Goal: Task Accomplishment & Management: Manage account settings

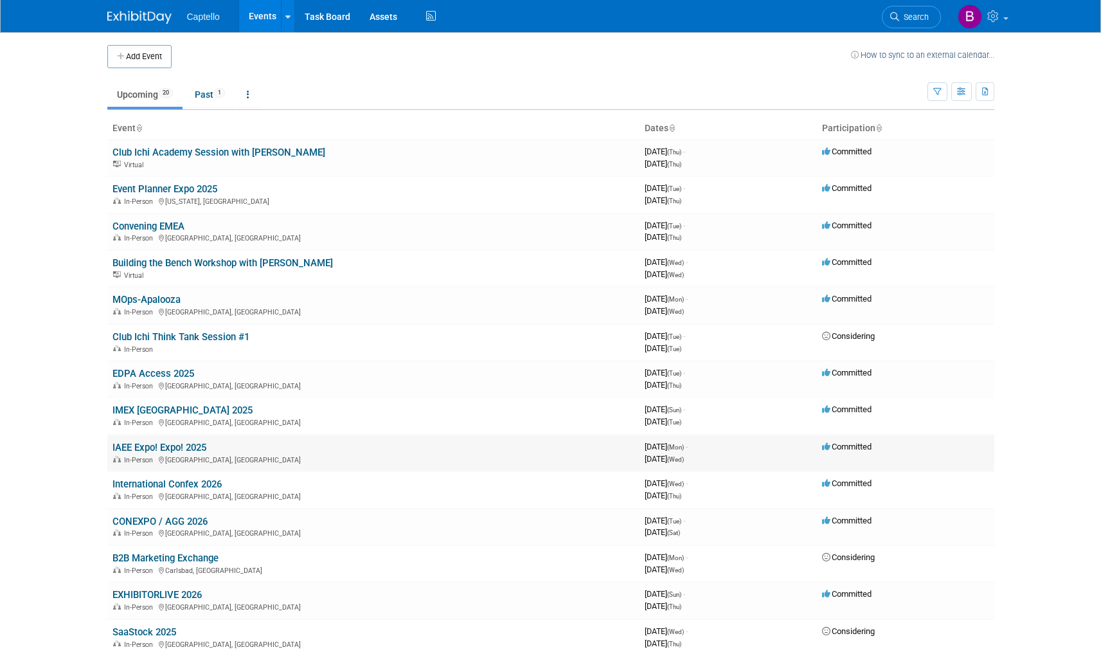
click at [170, 446] on link "IAEE Expo! Expo! 2025" at bounding box center [160, 448] width 94 height 12
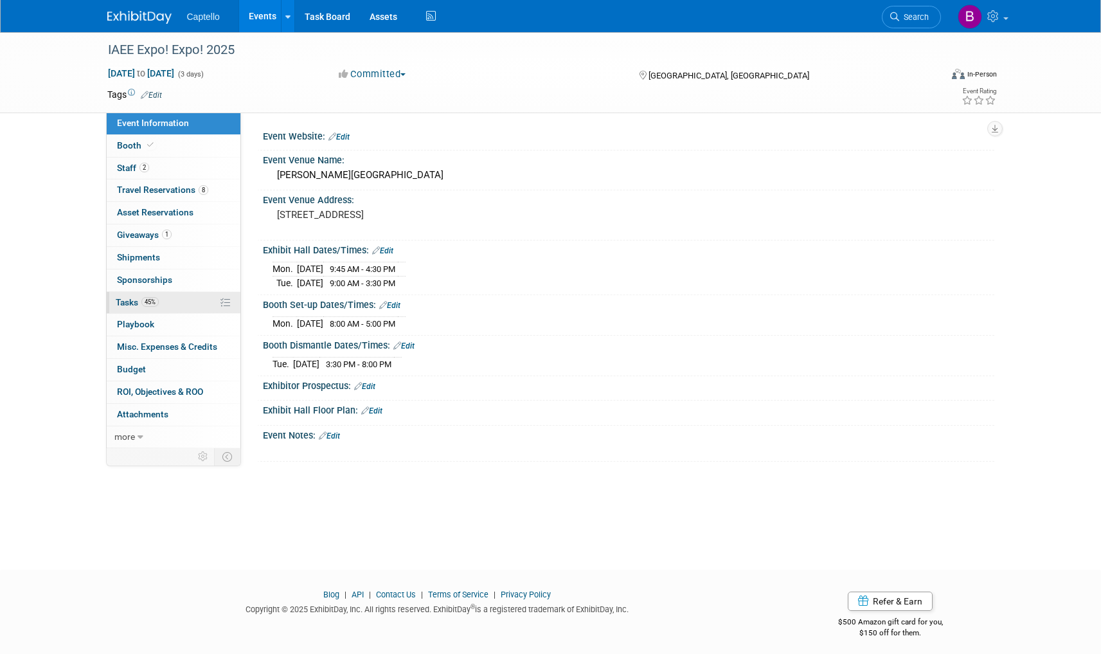
click at [136, 301] on span "Tasks 45%" at bounding box center [137, 302] width 43 height 10
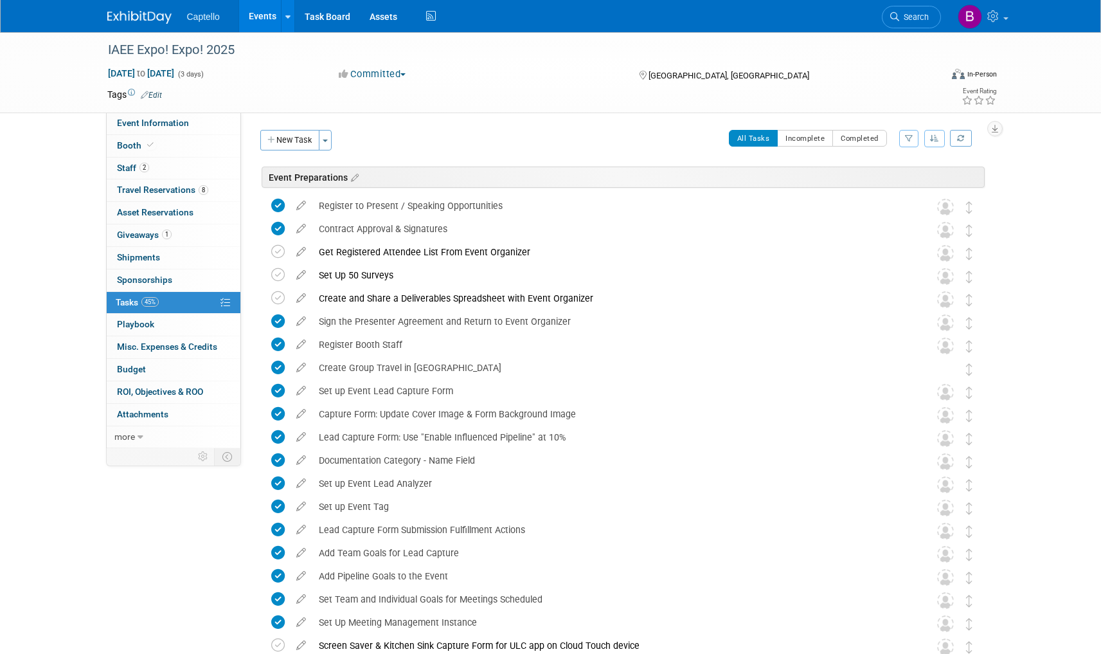
click at [303, 296] on icon at bounding box center [301, 295] width 23 height 16
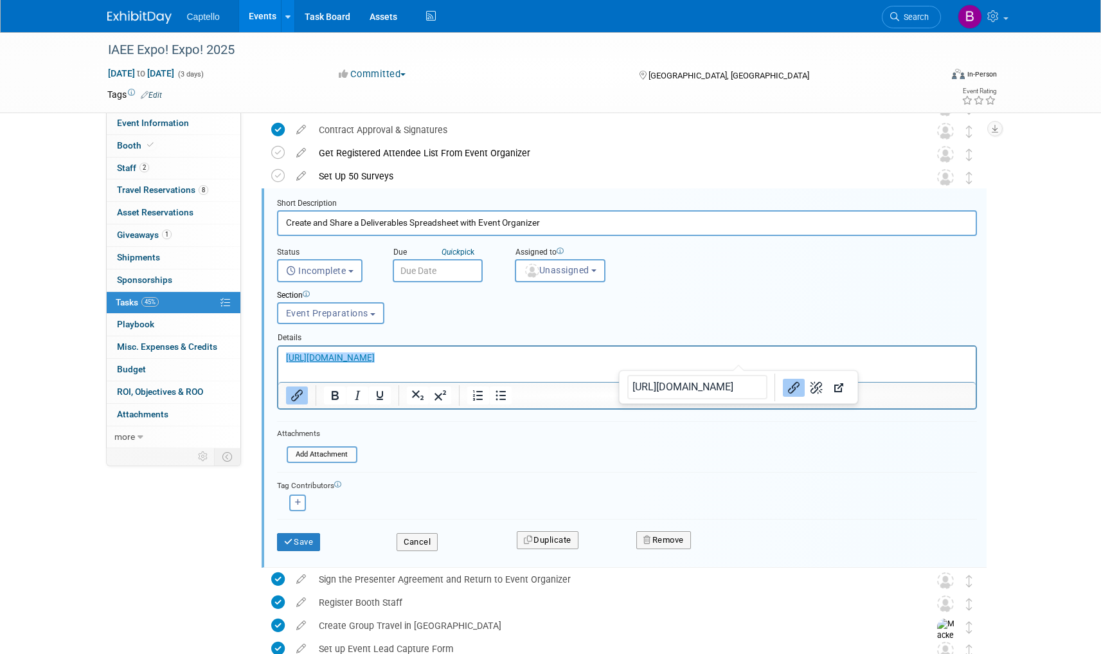
click at [769, 361] on p "﻿https://docs.google.com/spreadsheets/d/1f5R7Y48fxrIoAFcgogomPp9apFkeU6YDUaeaCG…" at bounding box center [626, 357] width 683 height 12
click at [750, 303] on div "Section Uncategorized Event Preparations Booth Content Post-Event Event Prepara…" at bounding box center [597, 304] width 660 height 44
click at [597, 269] on b "button" at bounding box center [593, 270] width 5 height 3
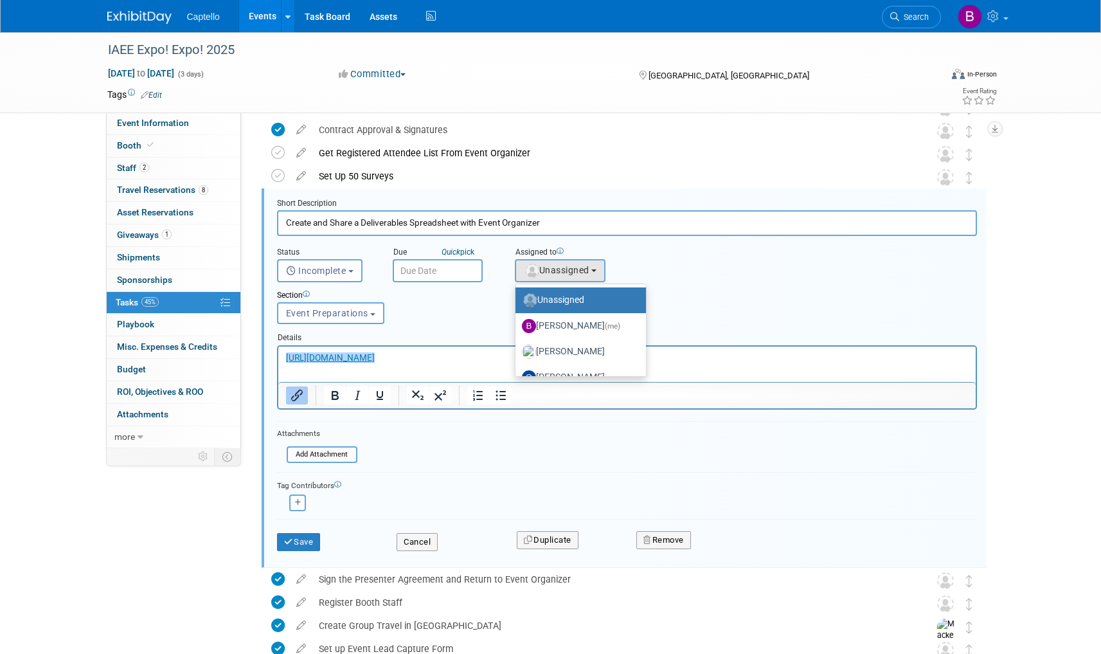
click at [699, 258] on div "Status <i class="far fa-clock" style="padding: 6px 4px 6px 1px;"></i> Incomplet…" at bounding box center [626, 259] width 719 height 46
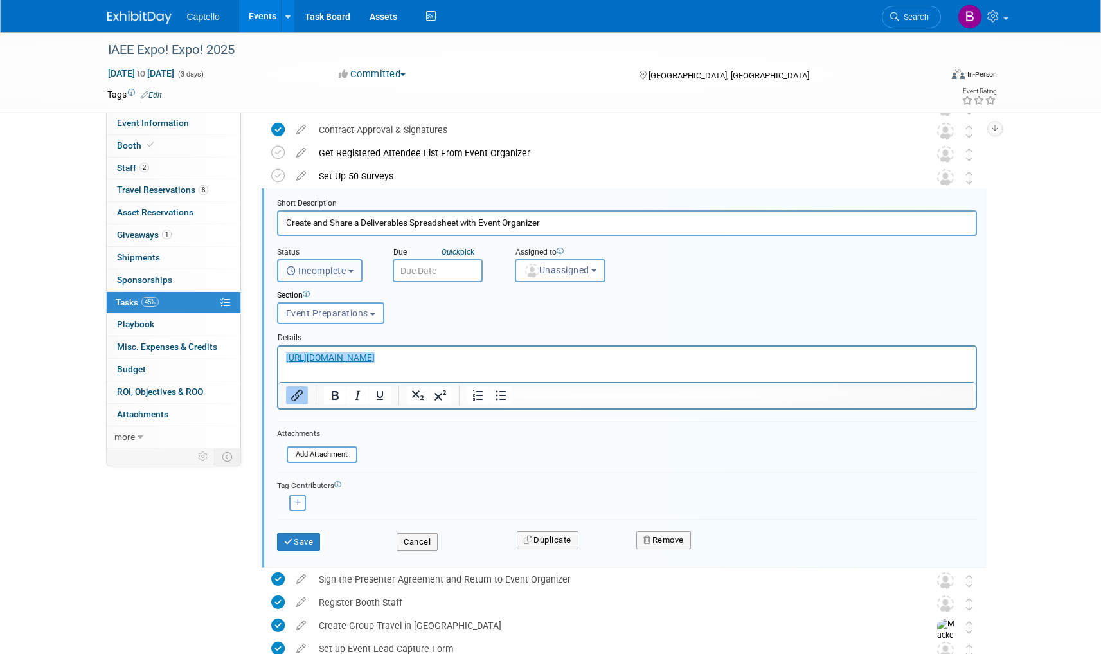
click at [353, 269] on button "Incomplete" at bounding box center [320, 270] width 86 height 23
click at [369, 248] on div "Status" at bounding box center [325, 253] width 96 height 12
click at [414, 542] on button "Cancel" at bounding box center [417, 542] width 41 height 18
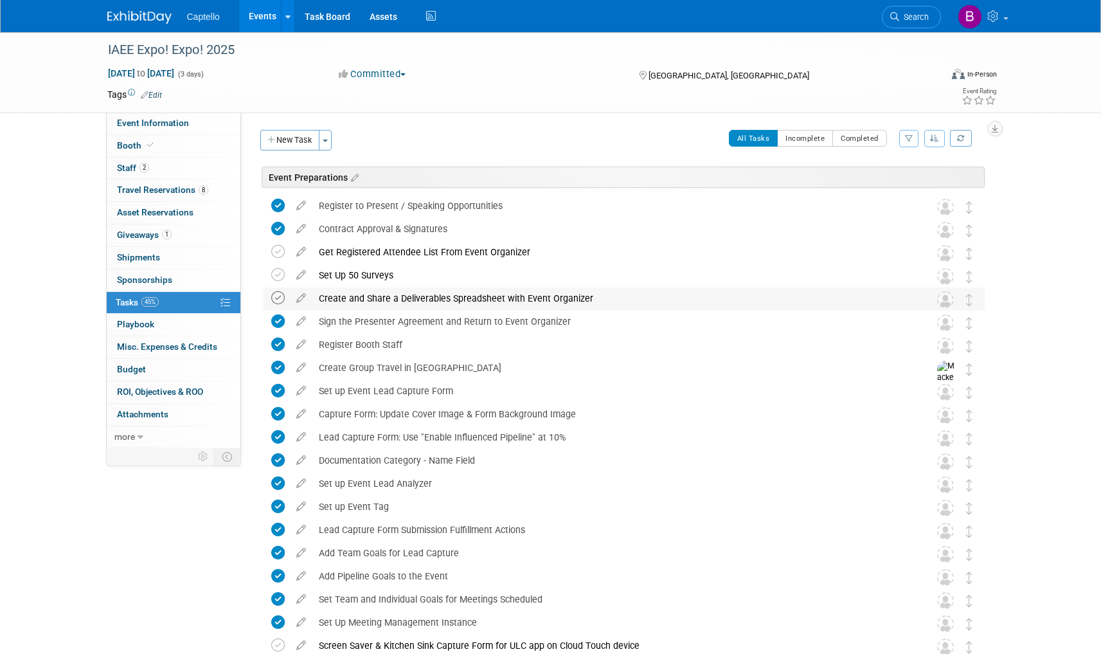
click at [276, 297] on icon at bounding box center [278, 298] width 14 height 14
click at [386, 275] on div "Set Up 50 Surveys" at bounding box center [611, 275] width 599 height 22
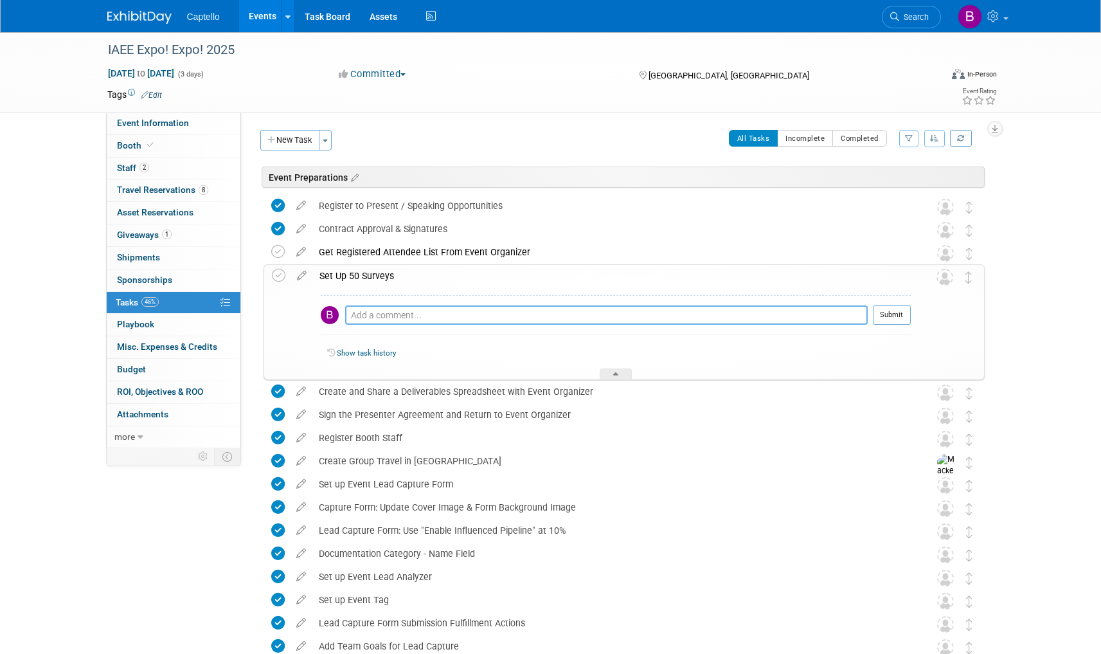
click at [436, 311] on textarea at bounding box center [606, 314] width 523 height 19
paste textarea "https://docs.google.com/spreadsheets/d/1f5R7Y48fxrIoAFcgogomPp9apFkeU6YDUaeaCG1…"
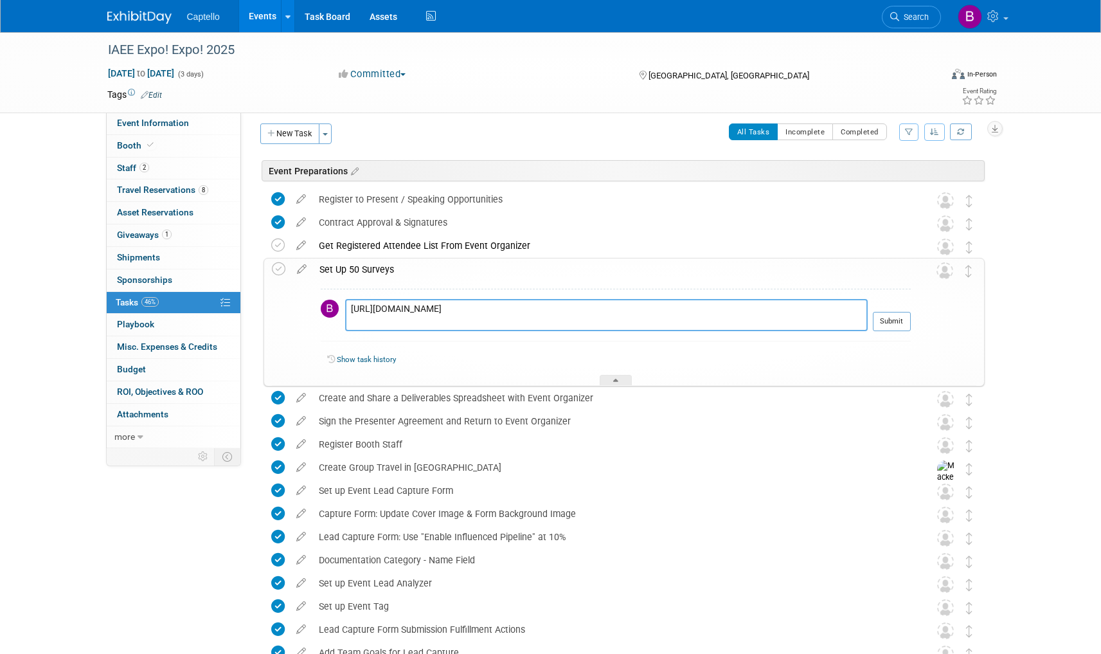
scroll to position [4, 0]
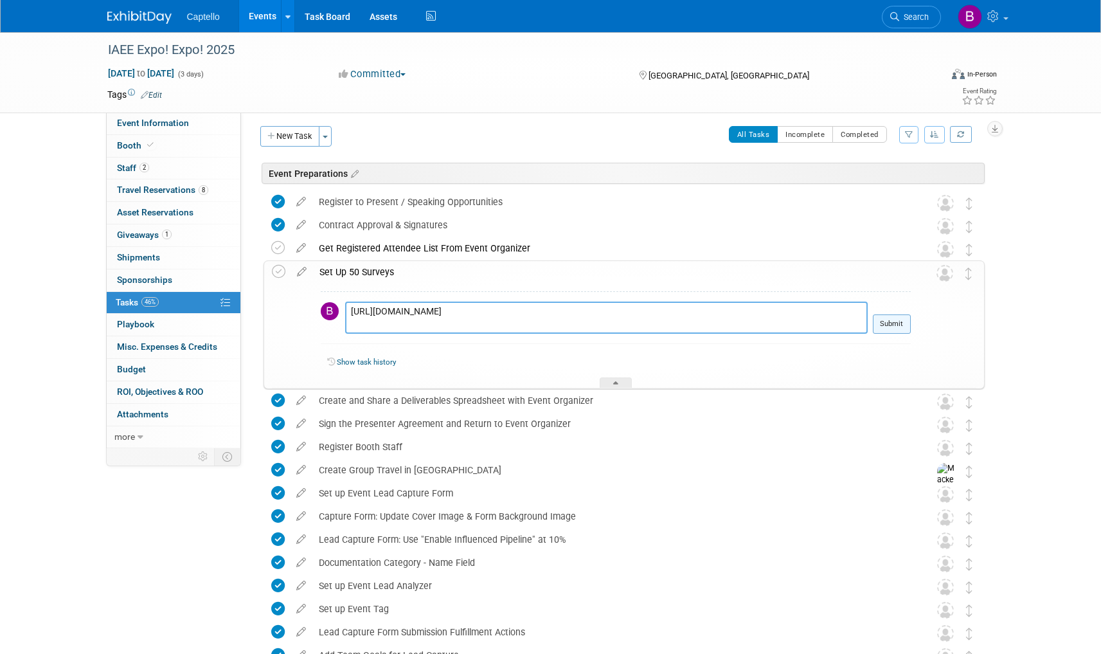
type textarea "https://docs.google.com/spreadsheets/d/1f5R7Y48fxrIoAFcgogomPp9apFkeU6YDUaeaCG1…"
click at [888, 323] on button "Submit" at bounding box center [892, 323] width 38 height 19
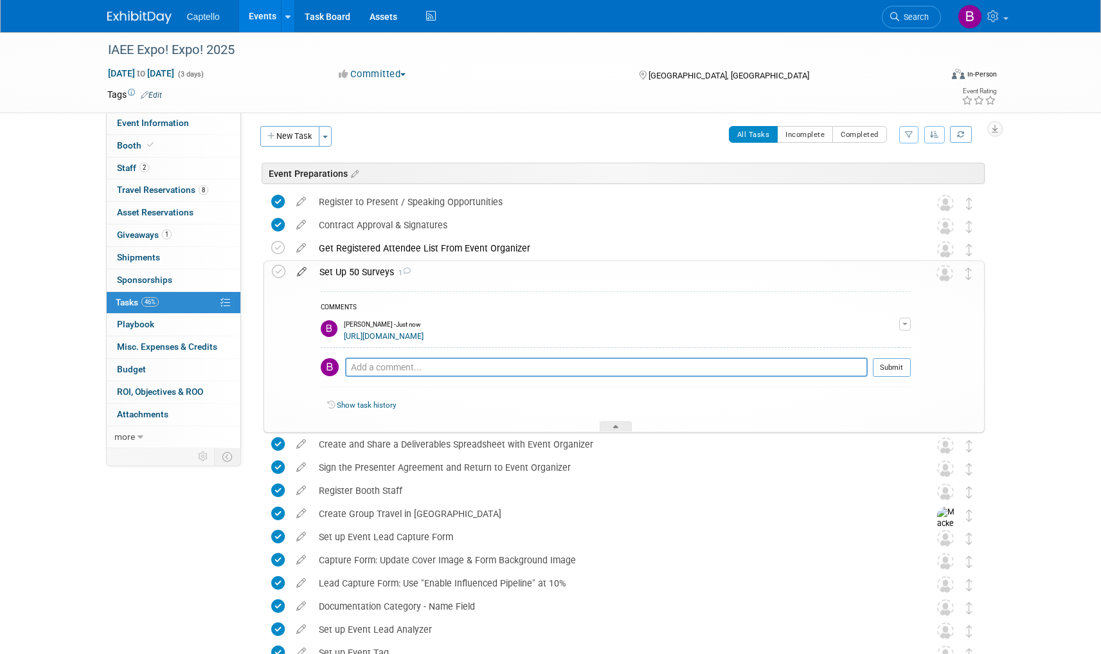
click at [300, 272] on icon at bounding box center [302, 269] width 23 height 16
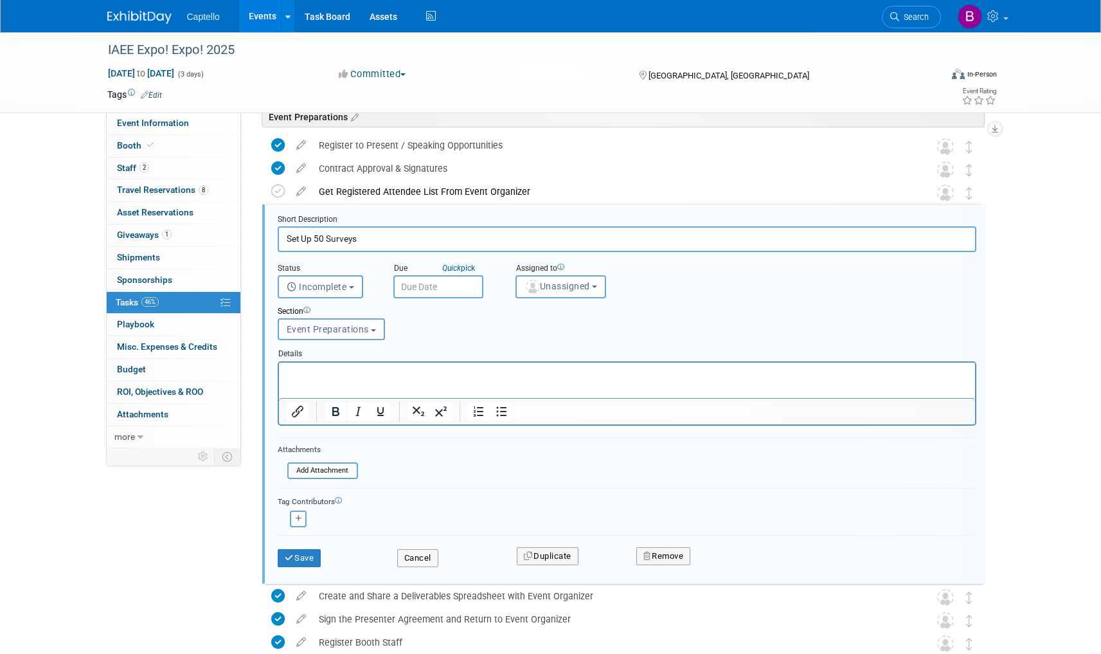
scroll to position [77, 0]
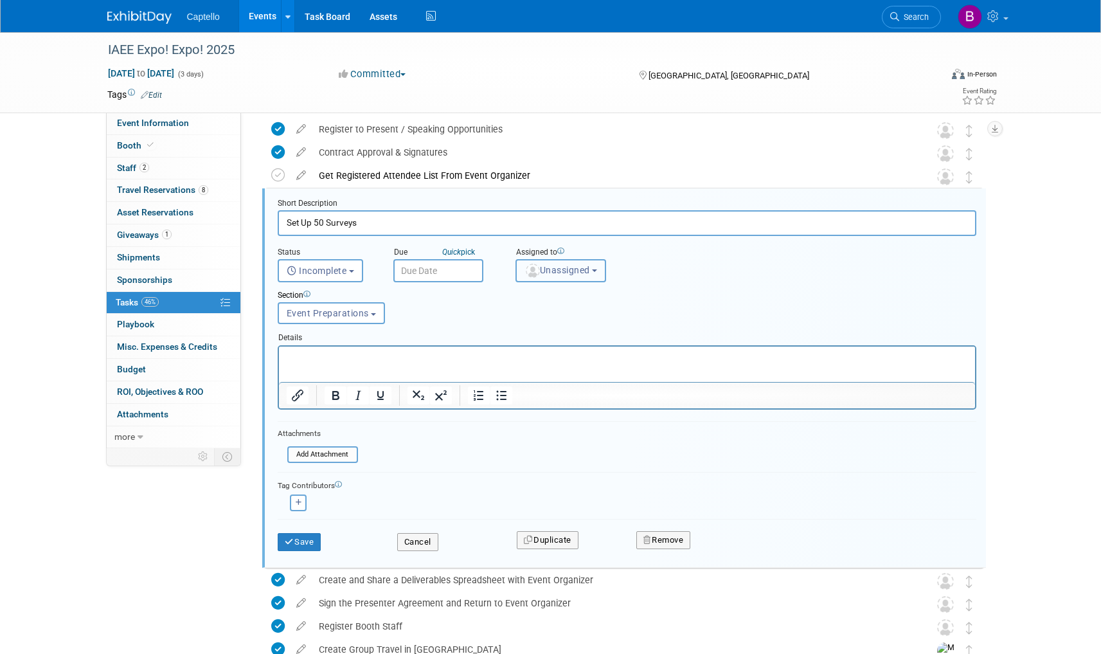
click at [558, 273] on span "Unassigned" at bounding box center [558, 270] width 66 height 10
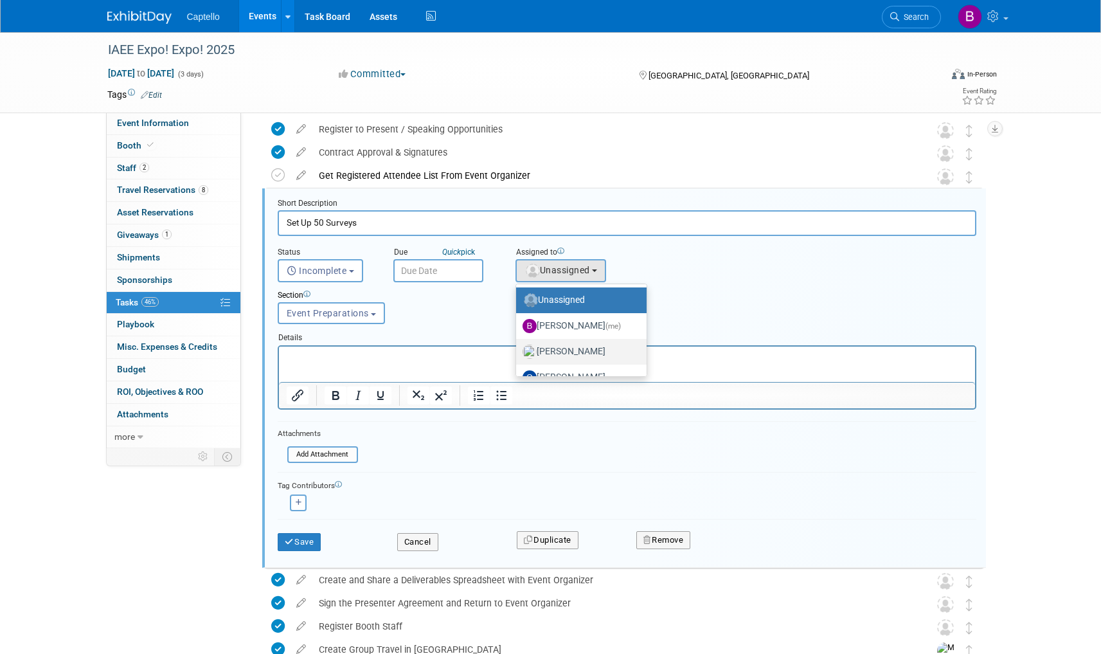
click at [573, 345] on label "Mackenzie Hood" at bounding box center [578, 351] width 111 height 21
click at [518, 346] on input "Mackenzie Hood" at bounding box center [514, 350] width 8 height 8
select select "09504ed2-55fe-4fab-ae44-643f087ac216"
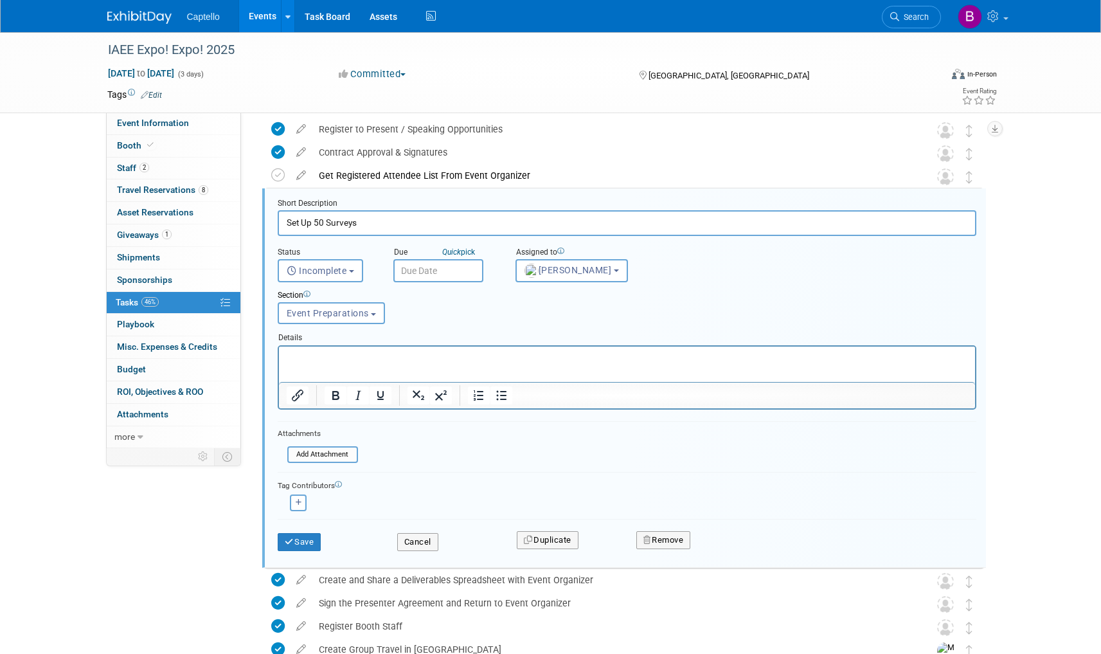
scroll to position [104, 0]
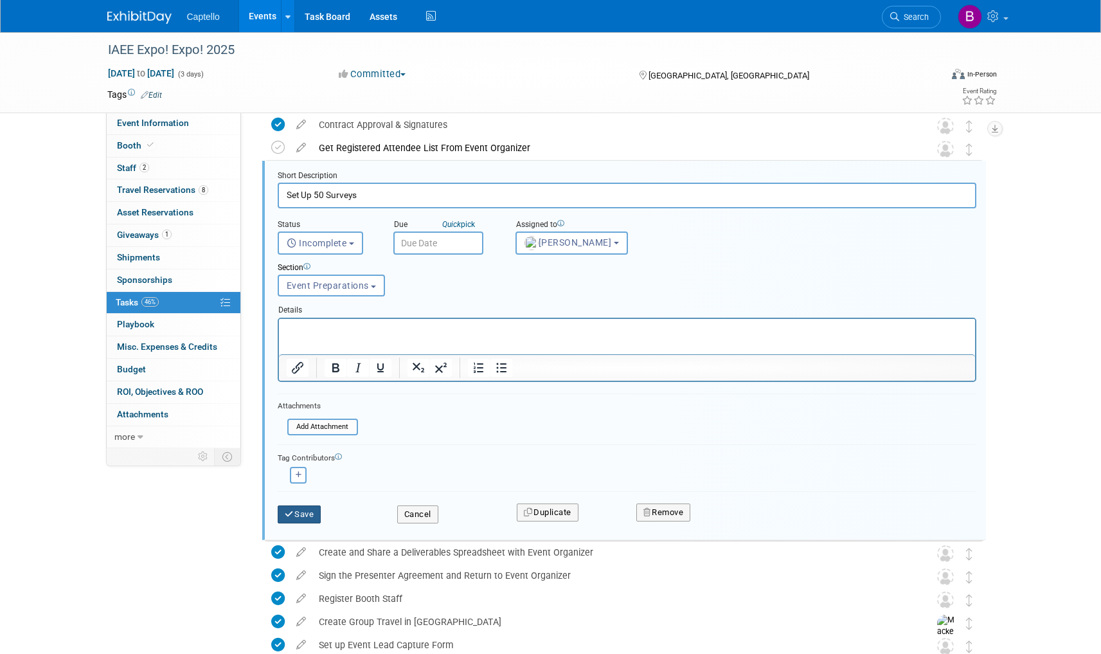
drag, startPoint x: 296, startPoint y: 521, endPoint x: 302, endPoint y: 514, distance: 9.6
click at [296, 521] on button "Save" at bounding box center [300, 514] width 44 height 18
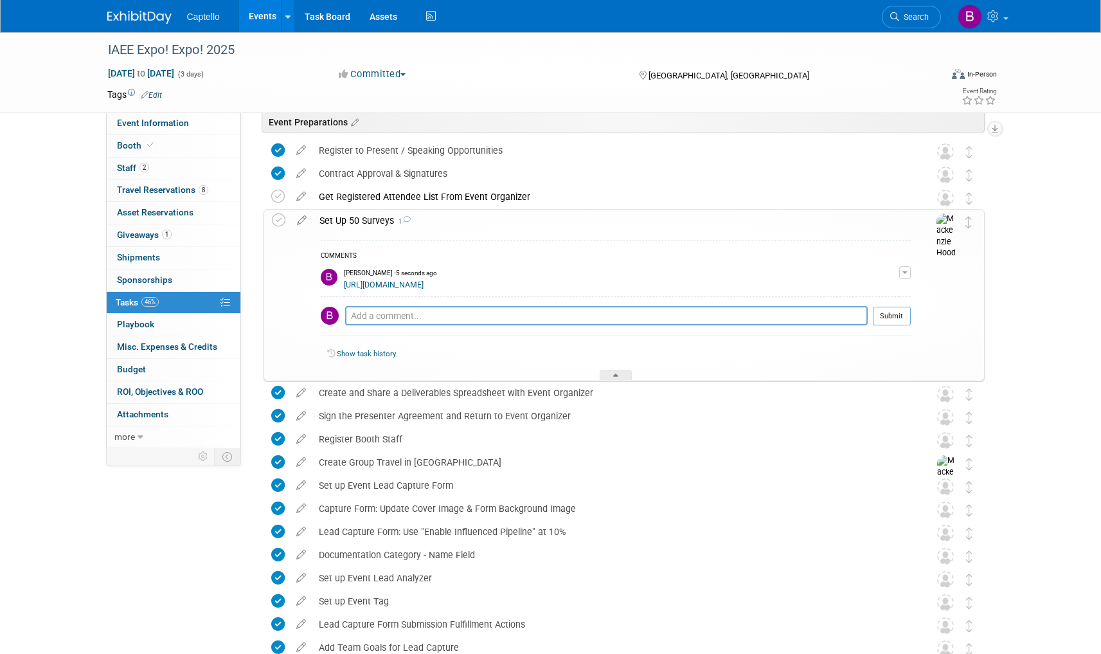
scroll to position [0, 0]
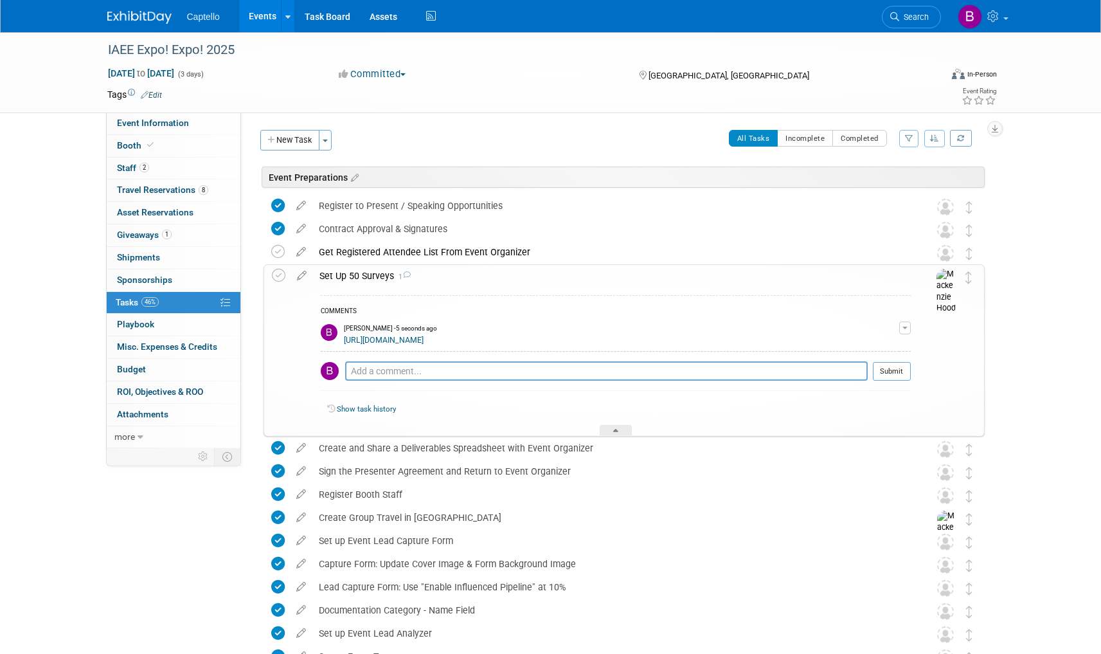
click at [411, 280] on div "Set Up 50 Surveys 1" at bounding box center [612, 276] width 598 height 22
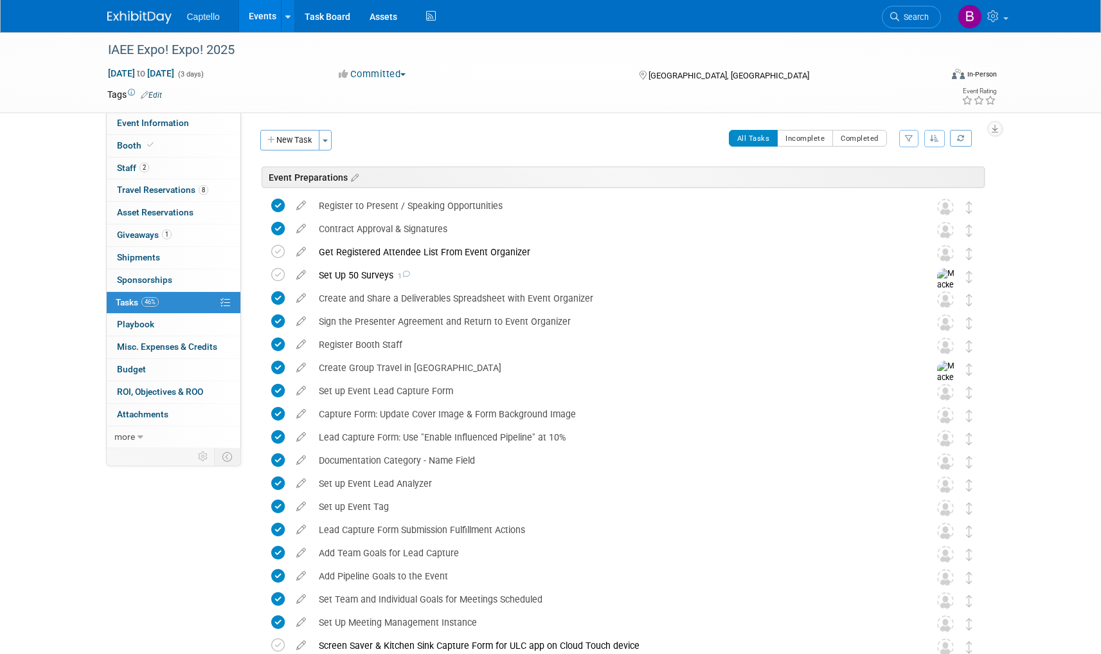
click at [287, 130] on button "New Task" at bounding box center [289, 140] width 59 height 21
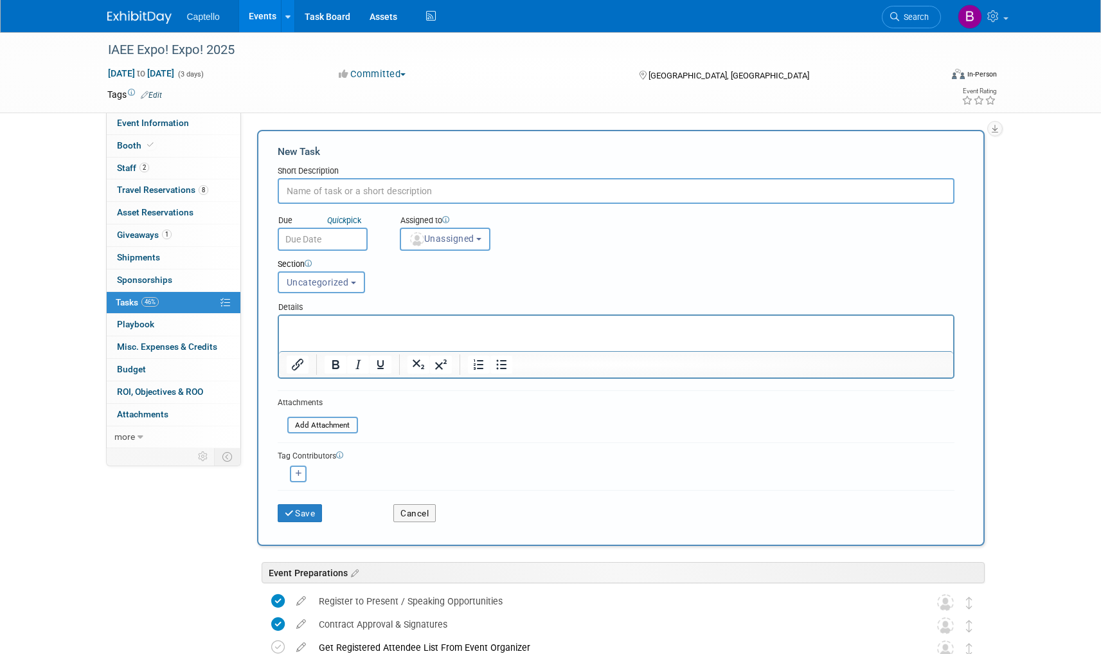
click at [327, 181] on input "text" at bounding box center [616, 191] width 677 height 26
type input "Order Branded Table Cloth from 4 Over, Ship to Mackenzie"
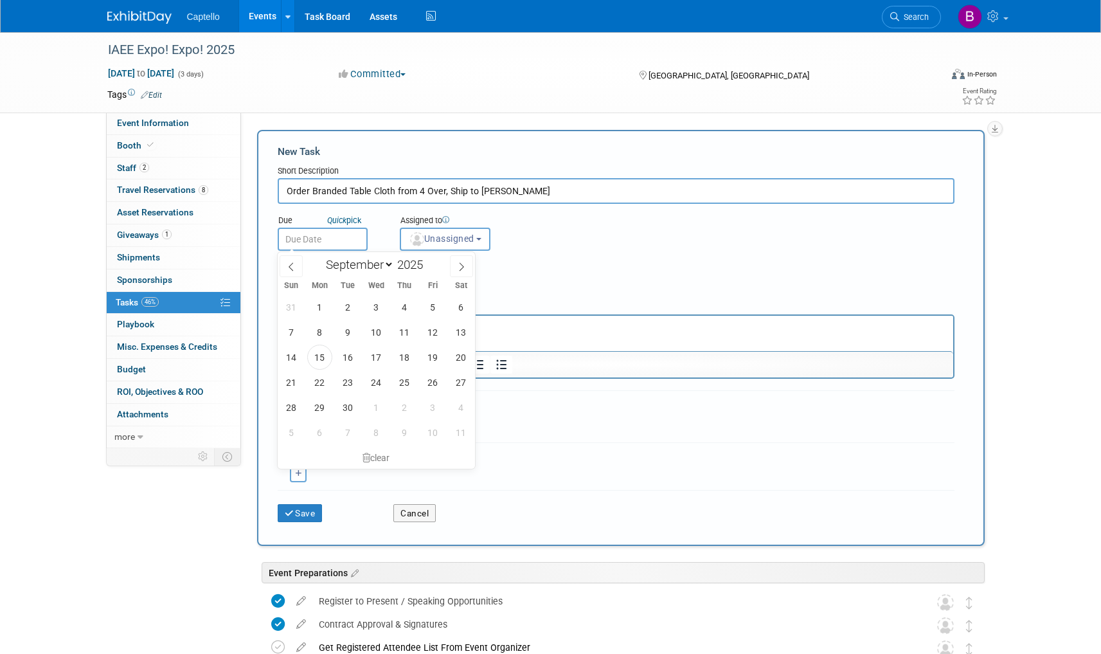
click at [318, 235] on input "text" at bounding box center [323, 239] width 90 height 23
click at [455, 267] on span at bounding box center [461, 266] width 23 height 22
click at [456, 267] on span at bounding box center [461, 266] width 23 height 22
click at [296, 266] on span at bounding box center [291, 266] width 23 height 22
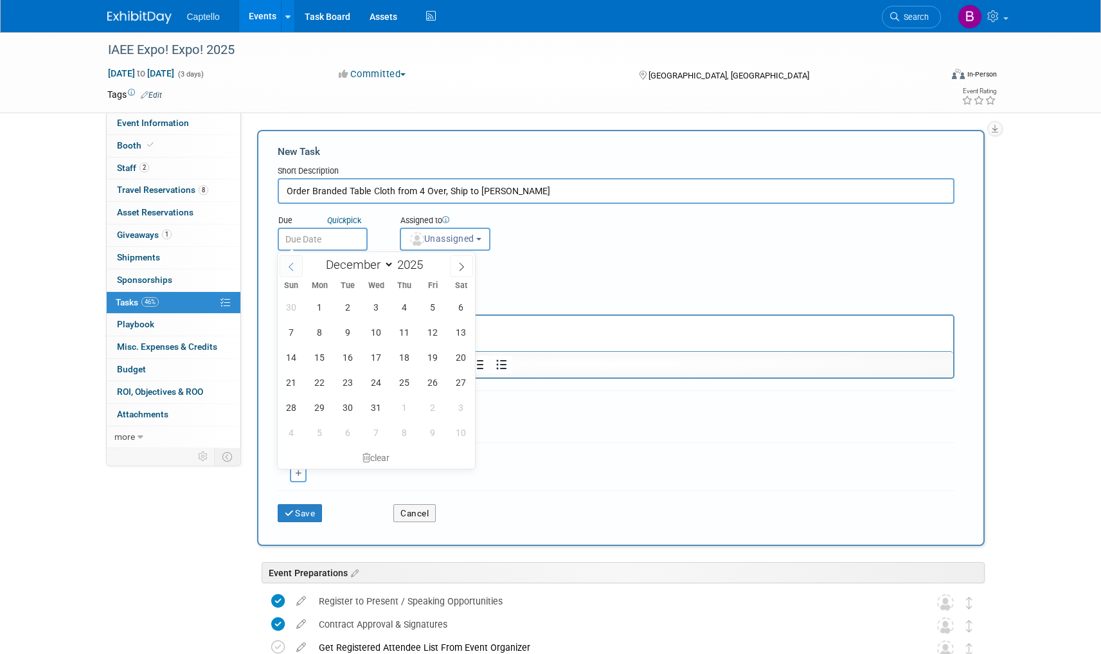
select select "10"
click at [343, 347] on span "11" at bounding box center [348, 357] width 25 height 25
type input "Nov 11, 2025"
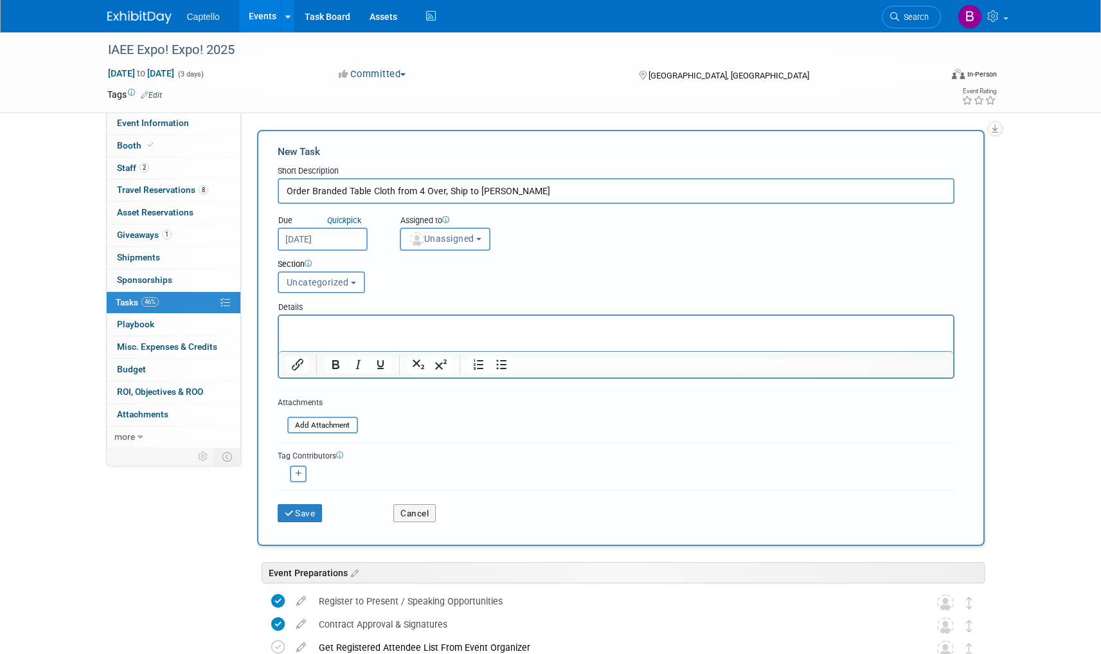
click at [441, 236] on span "Unassigned" at bounding box center [442, 238] width 66 height 10
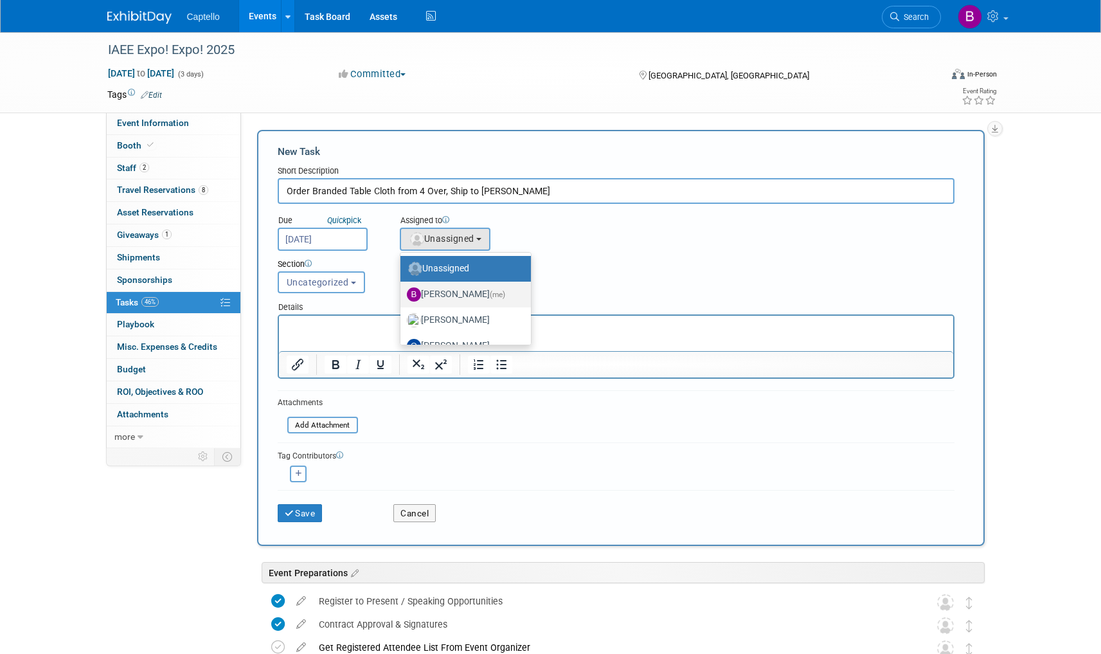
click at [446, 285] on label "Brad Froese (me)" at bounding box center [462, 294] width 111 height 21
click at [402, 289] on input "Brad Froese (me)" at bounding box center [398, 293] width 8 height 8
select select "ade1ab76-85dd-4e84-8c45-1162ccac492e"
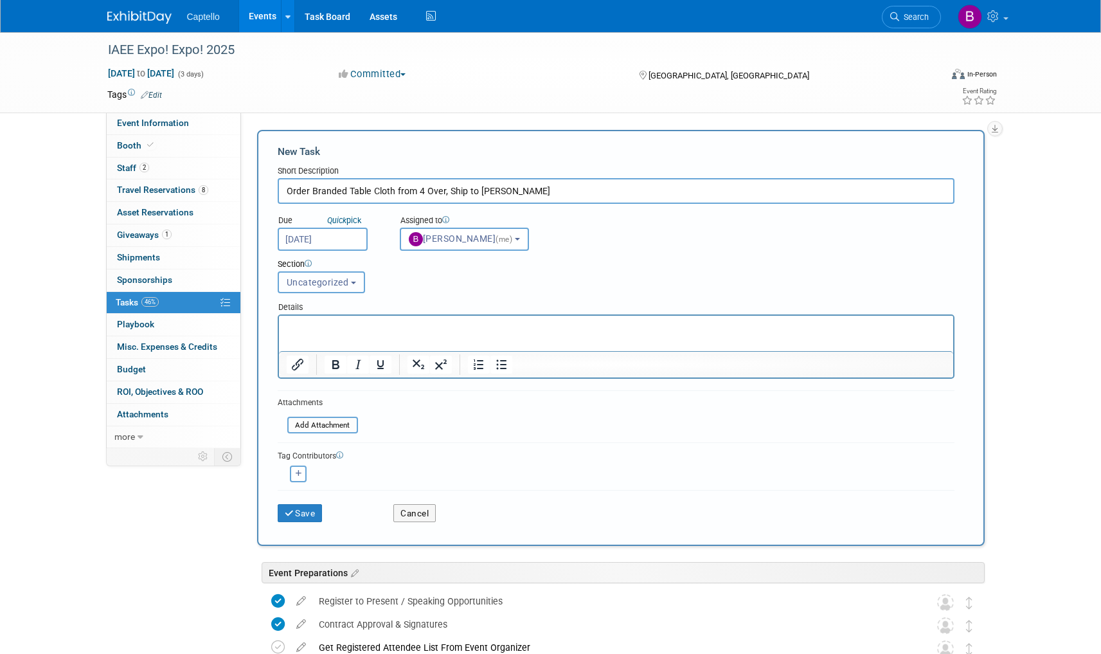
click at [352, 289] on button "Uncategorized" at bounding box center [321, 282] width 87 height 22
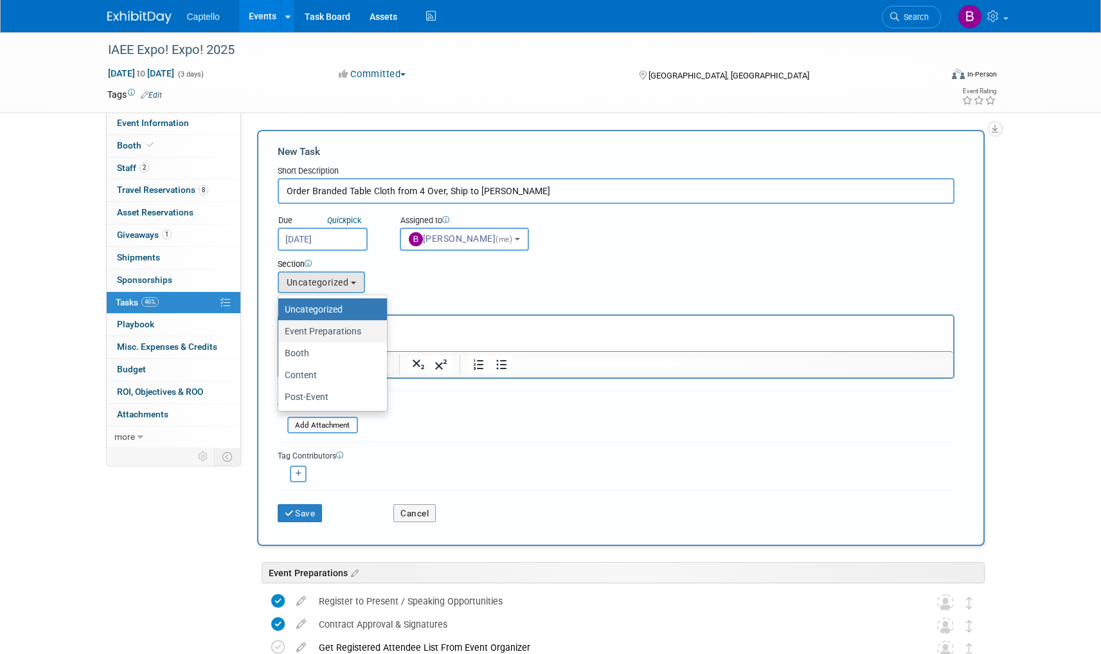
click at [345, 324] on label "Event Preparations" at bounding box center [329, 331] width 89 height 17
click at [280, 327] on input "Event Preparations" at bounding box center [276, 331] width 8 height 8
select select "11273321"
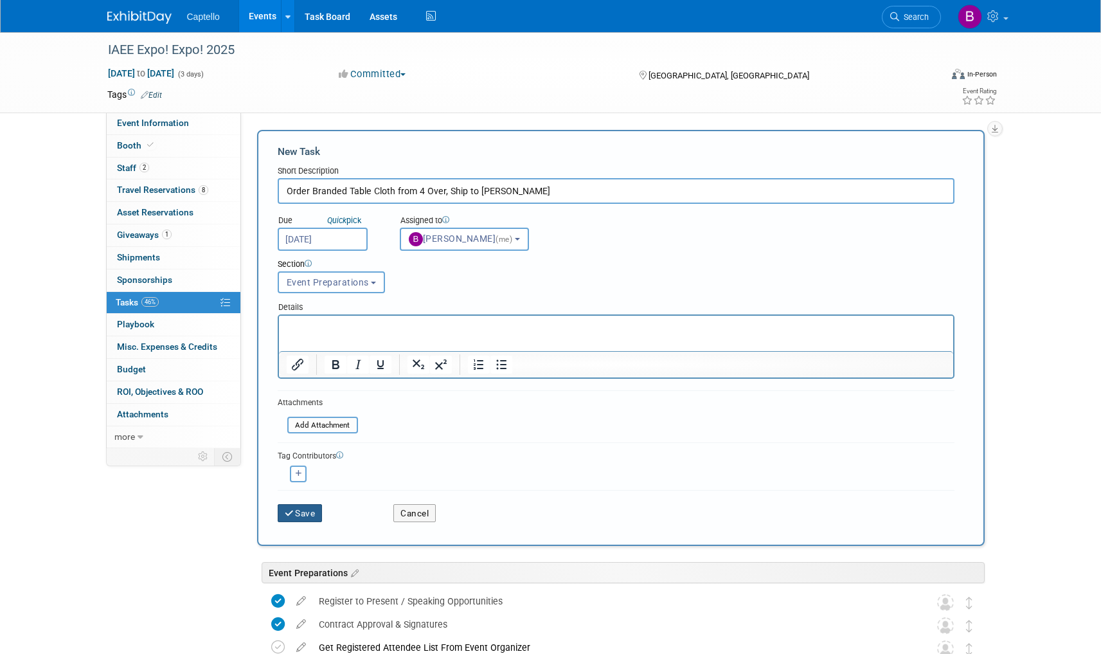
click at [311, 516] on button "Save" at bounding box center [300, 513] width 45 height 18
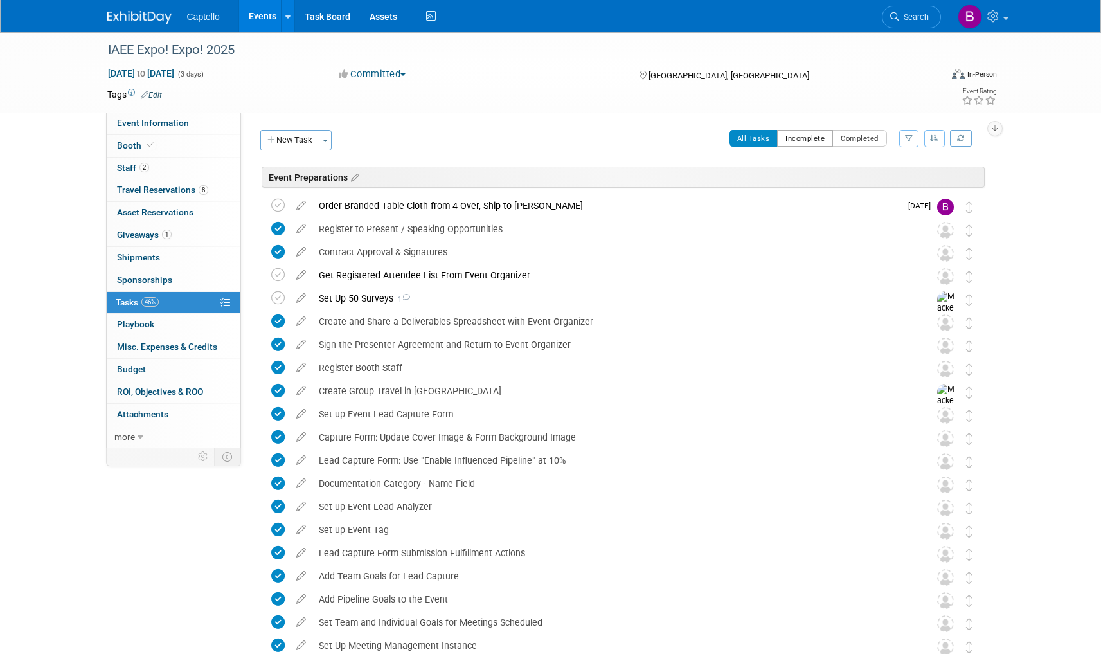
click at [798, 134] on button "Incomplete" at bounding box center [805, 138] width 56 height 17
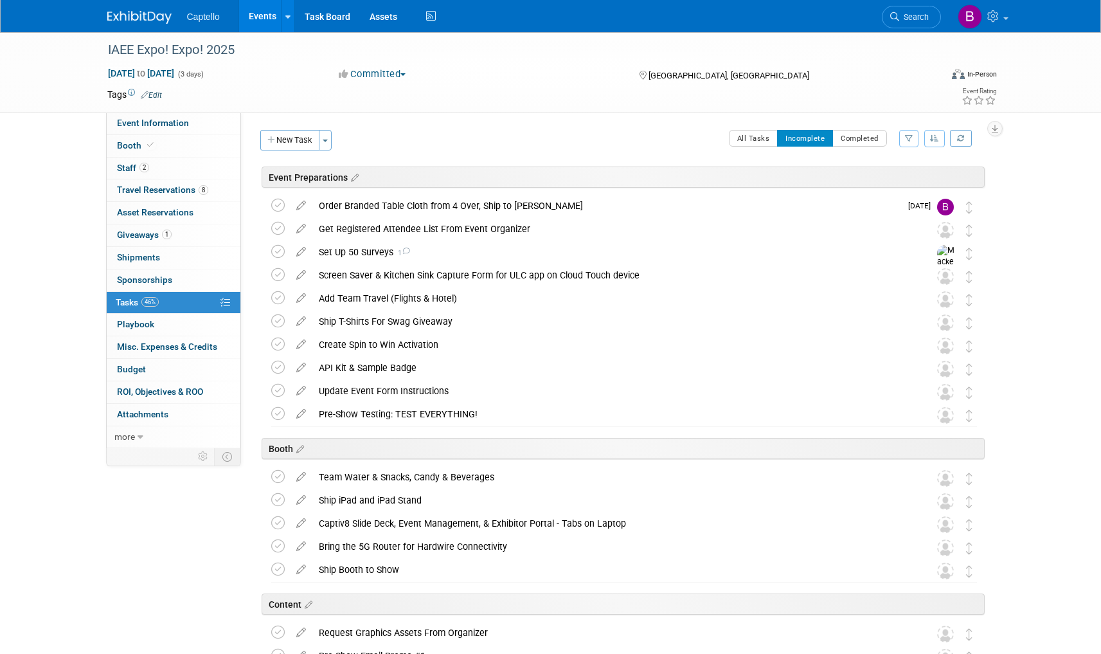
click at [204, 17] on span "Captello" at bounding box center [203, 17] width 33 height 10
click at [267, 21] on link "Events" at bounding box center [262, 16] width 47 height 32
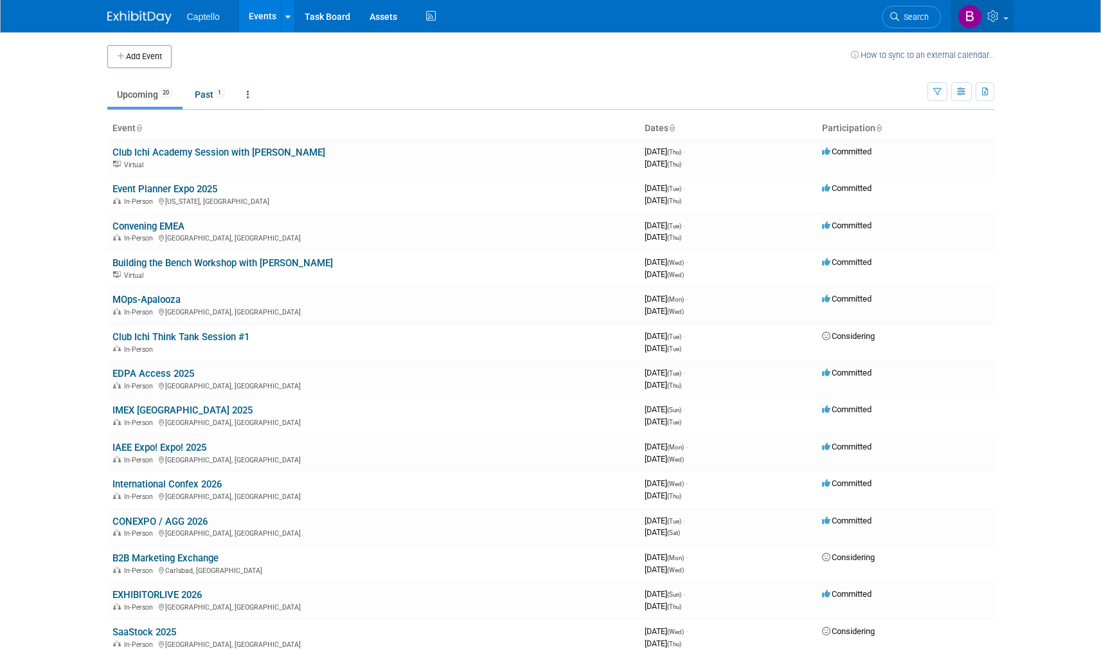
click at [1007, 19] on span at bounding box center [1006, 18] width 5 height 3
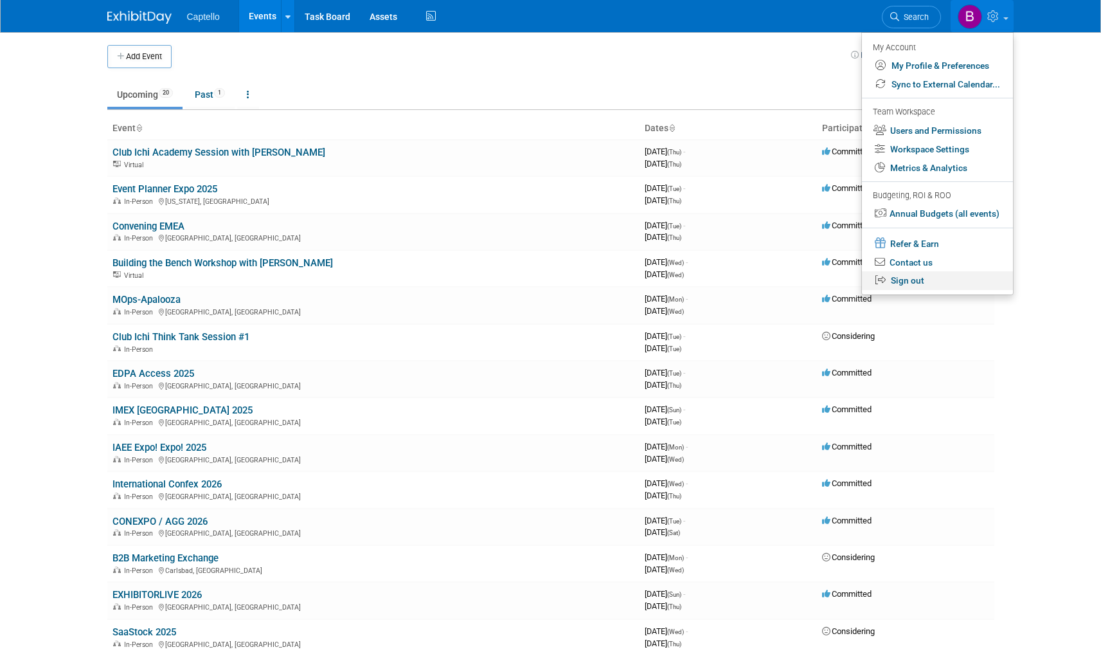
click at [907, 283] on link "Sign out" at bounding box center [937, 280] width 151 height 19
